Goal: Information Seeking & Learning: Find specific page/section

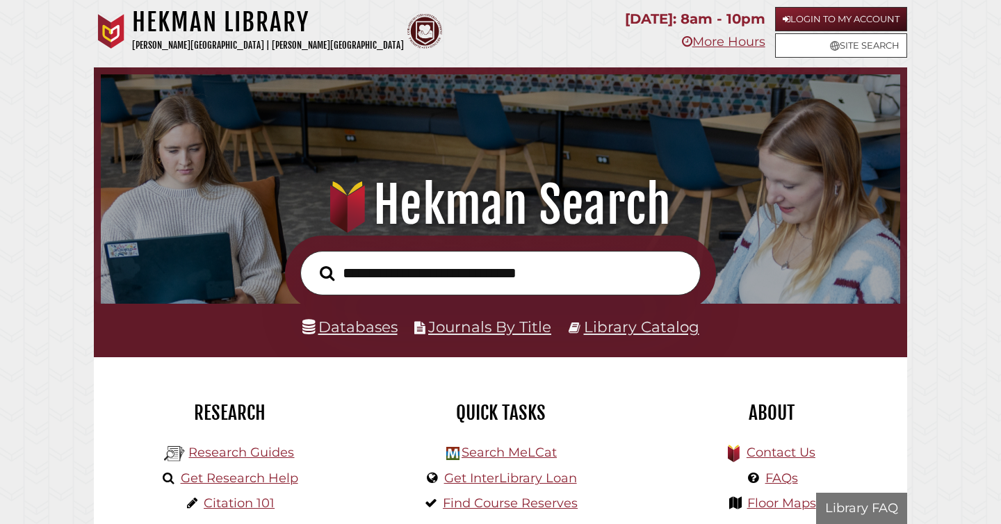
scroll to position [264, 792]
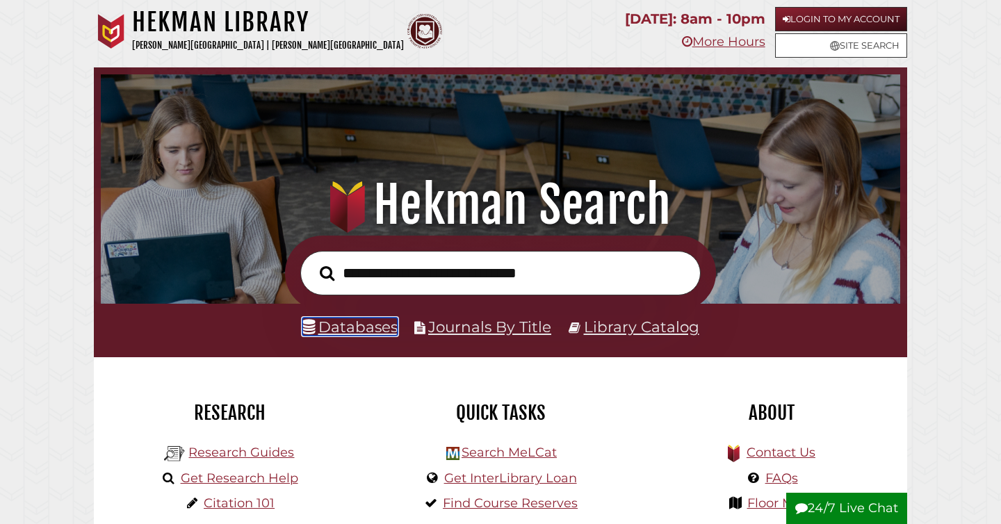
click at [338, 333] on link "Databases" at bounding box center [349, 327] width 95 height 18
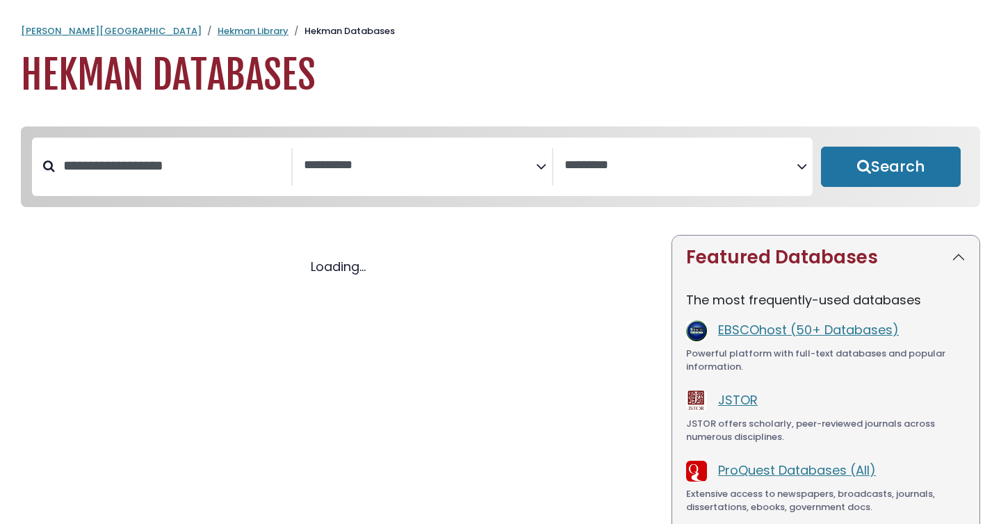
select select "Database Subject Filter"
select select "Database Vendors Filter"
select select "Database Subject Filter"
select select "Database Vendors Filter"
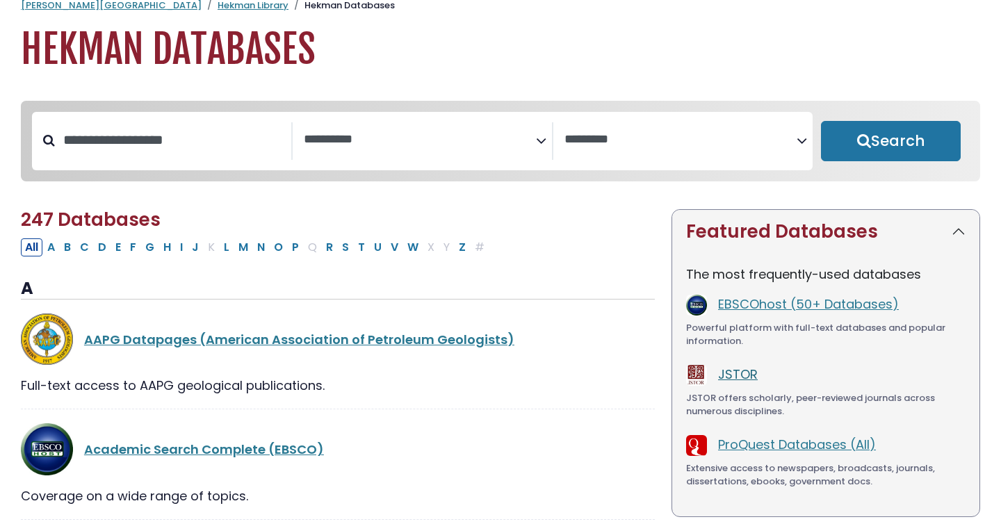
scroll to position [28599, 0]
